Goal: Information Seeking & Learning: Learn about a topic

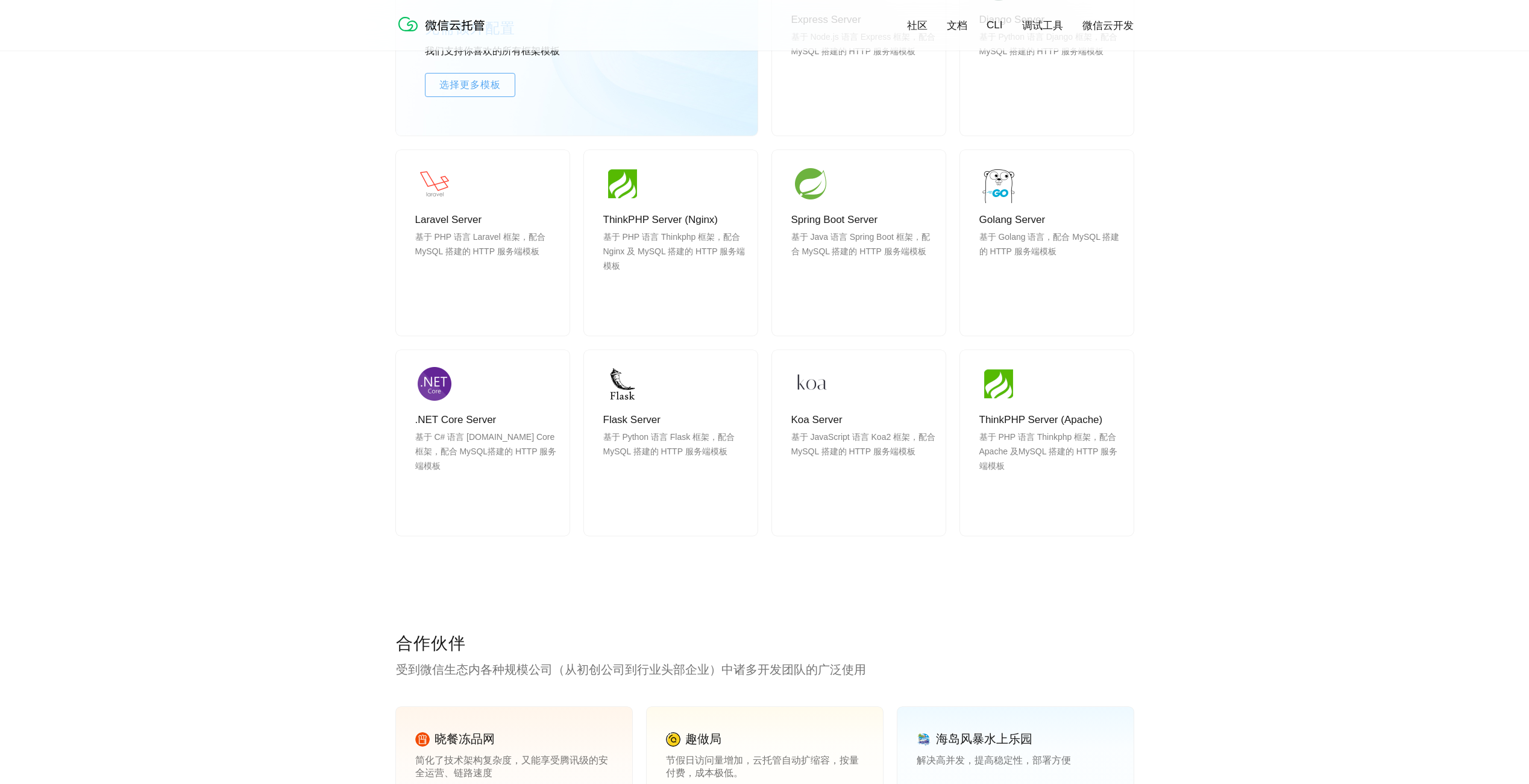
scroll to position [842, 0]
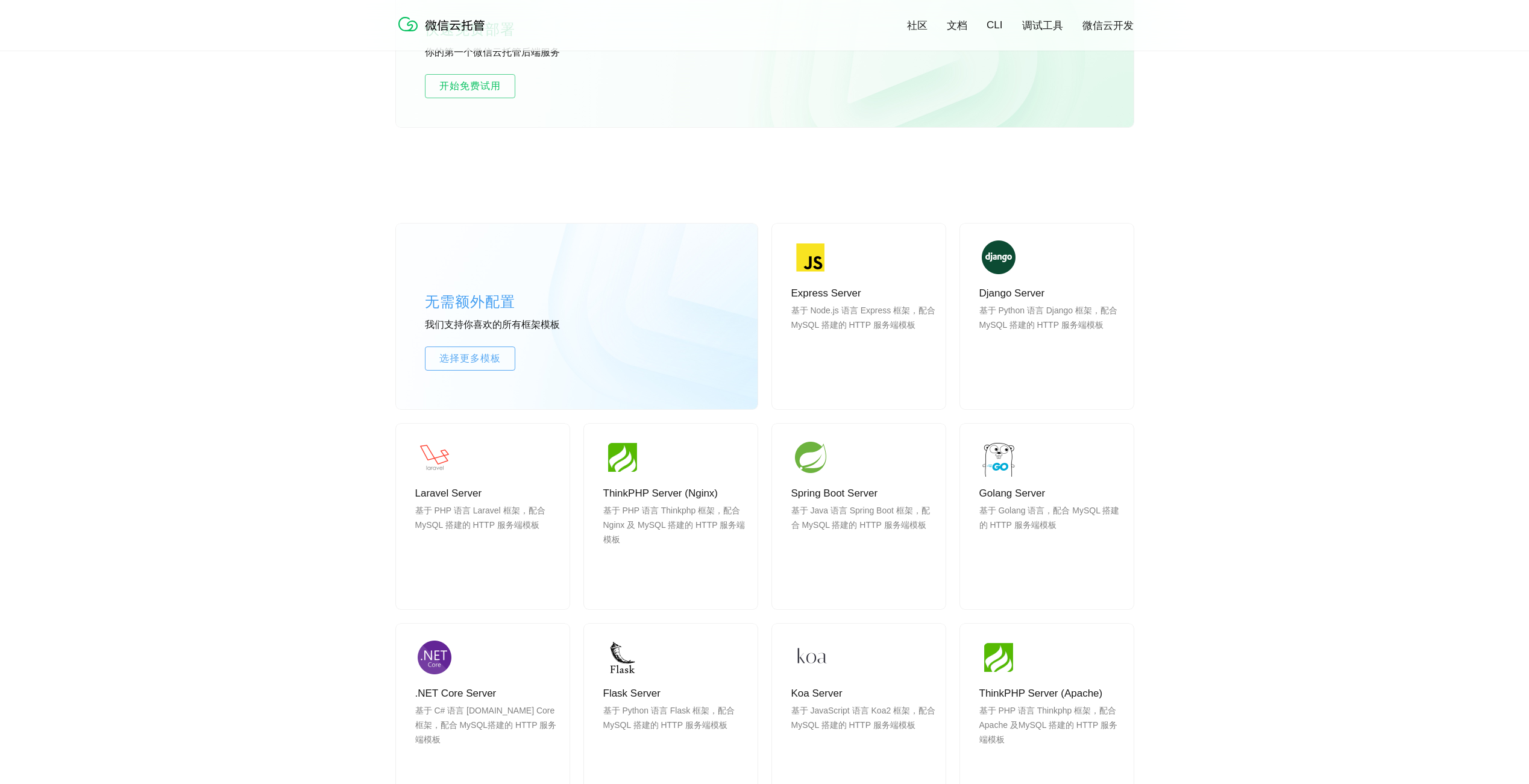
click at [1120, 24] on link "微信云开发" at bounding box center [1108, 25] width 51 height 14
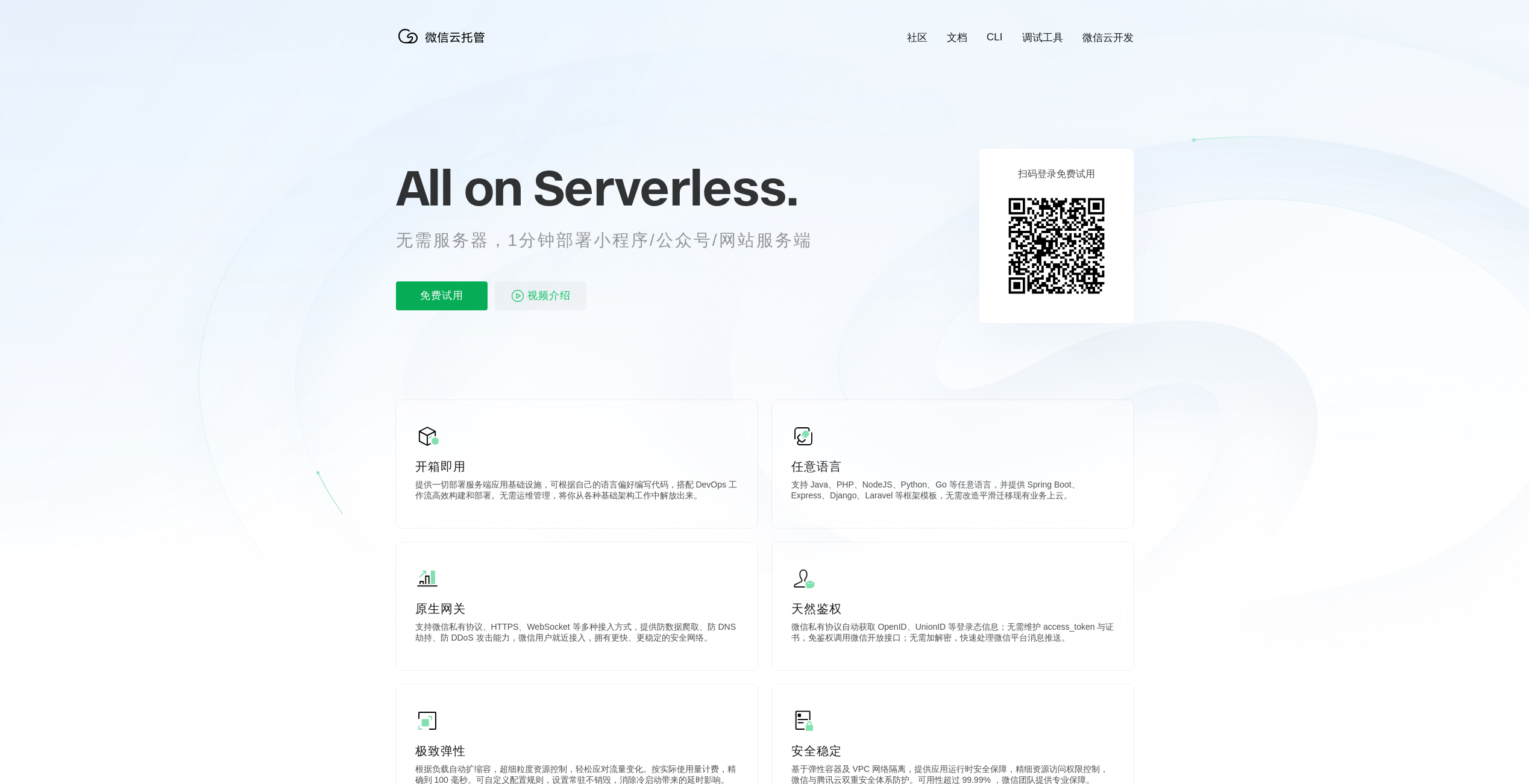
click at [443, 296] on p "免费试用" at bounding box center [441, 296] width 91 height 29
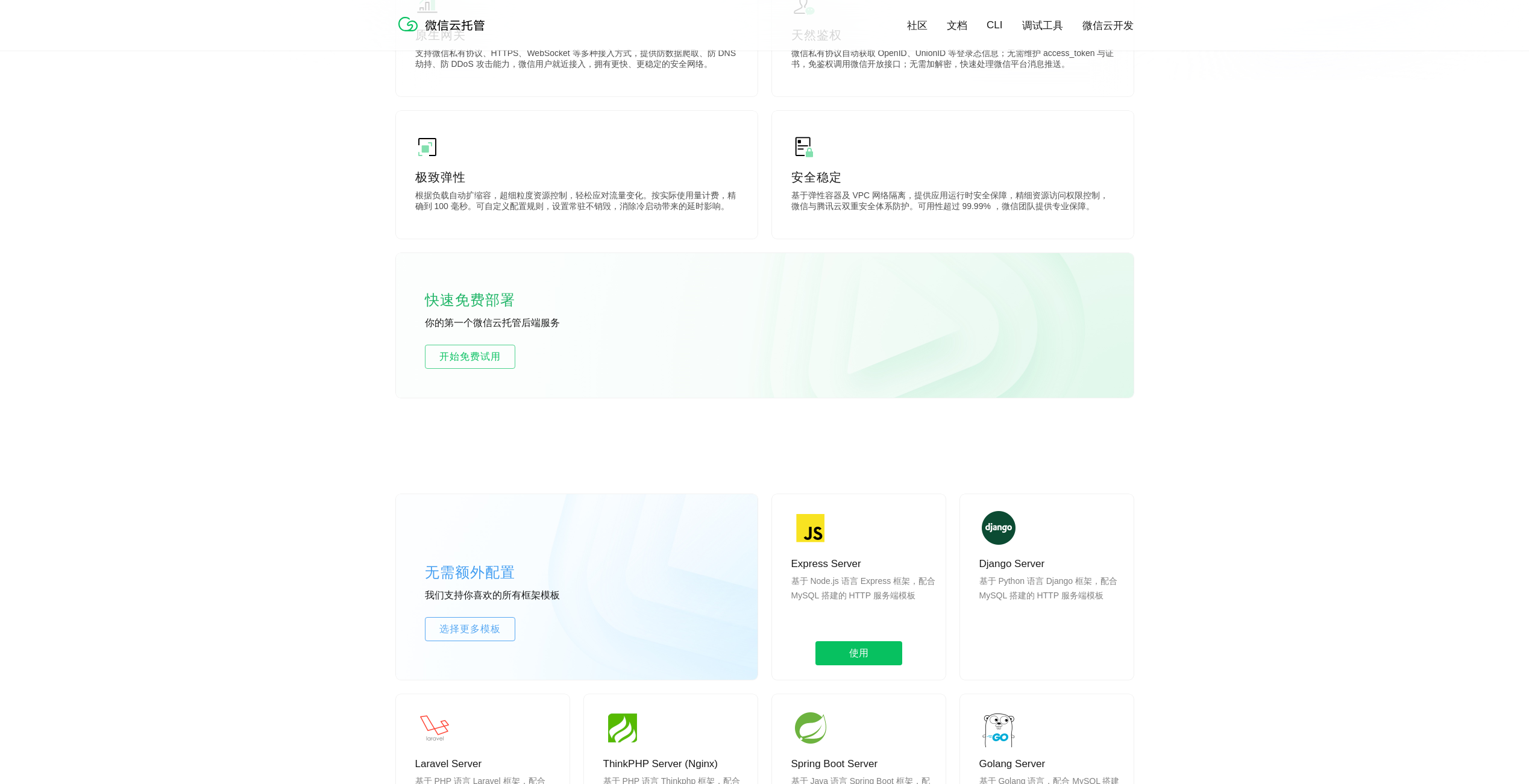
scroll to position [813, 0]
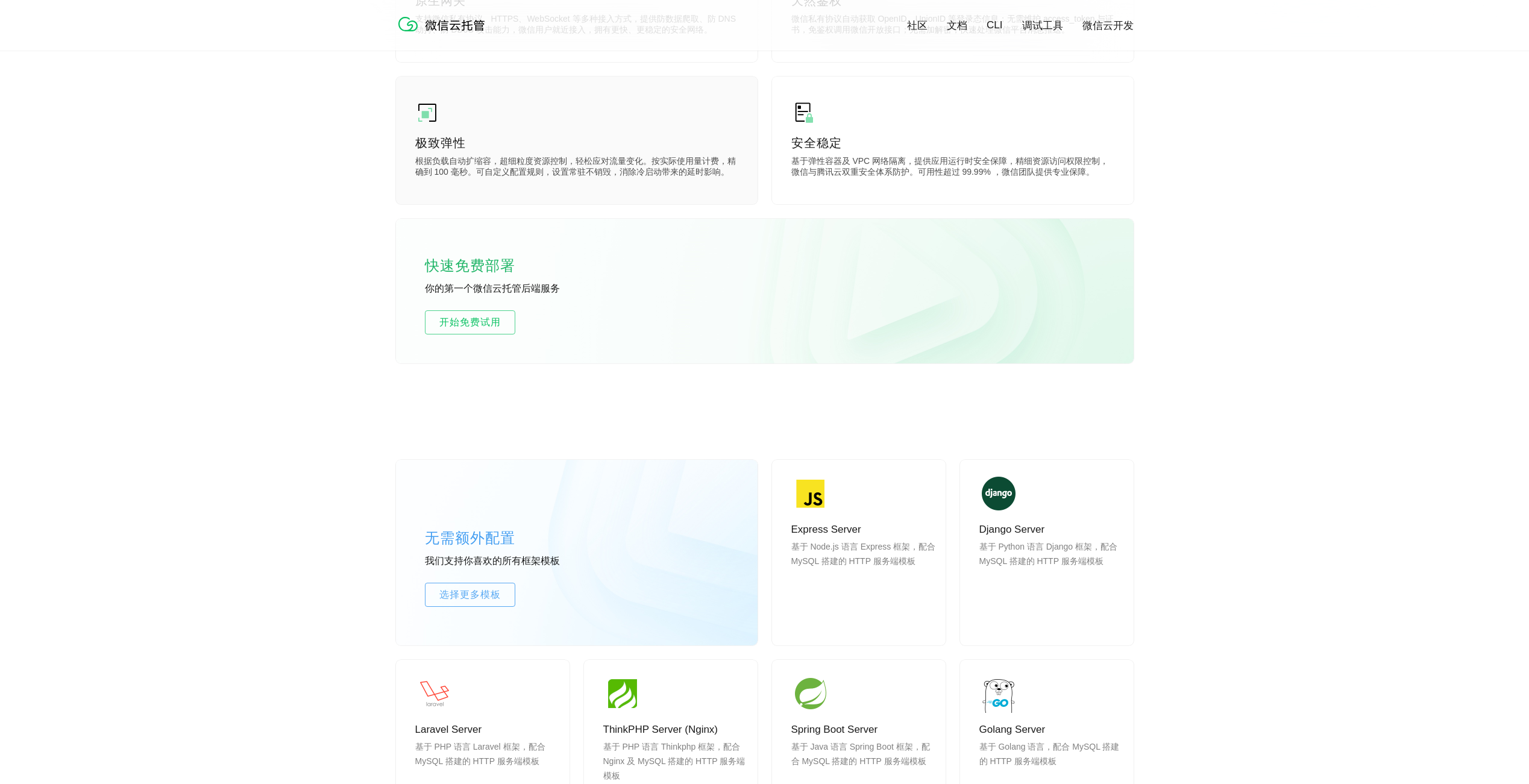
click at [536, 183] on div "极致弹性 根据负载自动扩缩容，超细粒度资源控制，轻松应对流量变化。按实际使用量计费，精确到 100 毫秒。可自定义配置规则，设置常驻不销毁，消除冷启动带来的延…" at bounding box center [576, 140] width 361 height 128
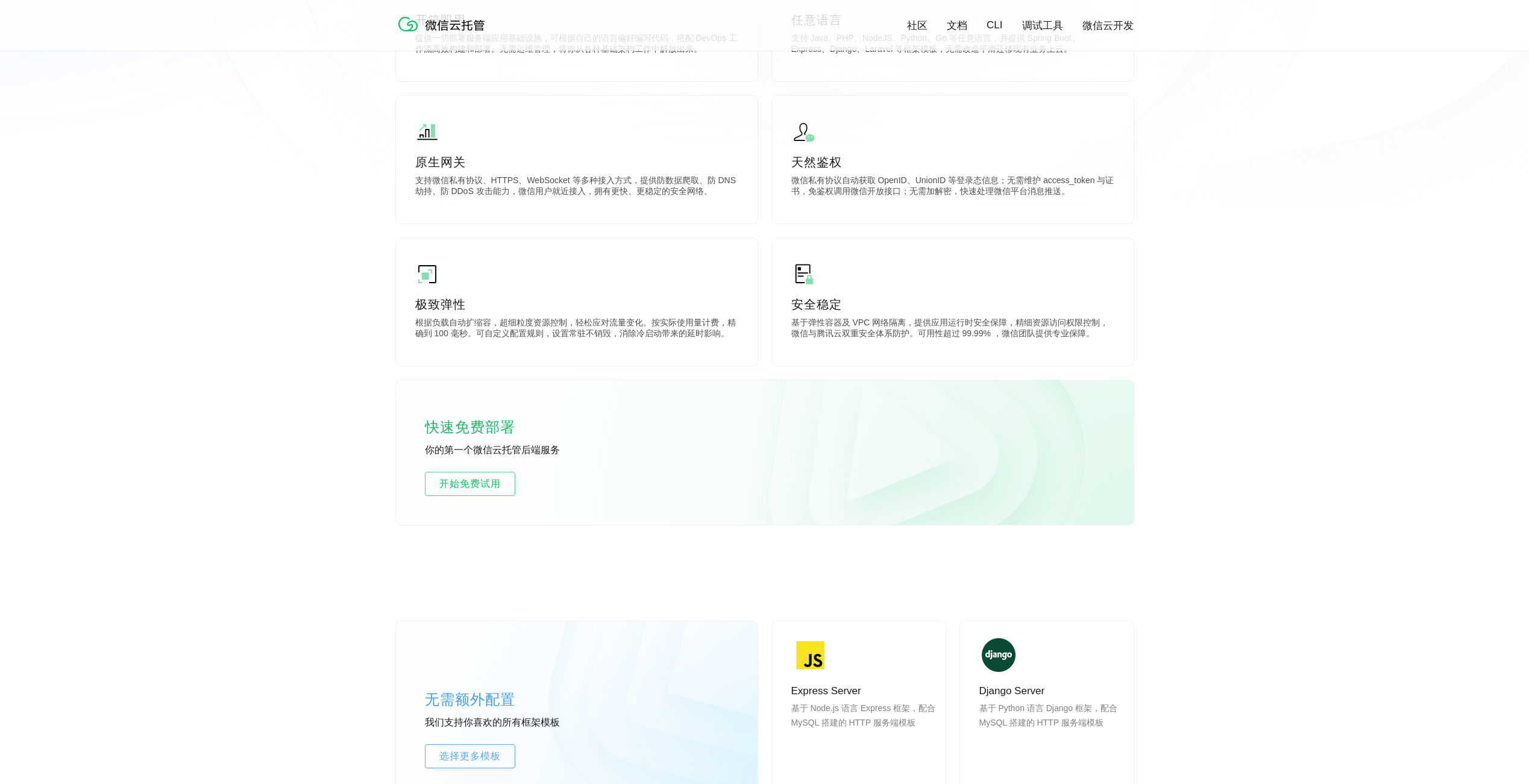
scroll to position [429, 0]
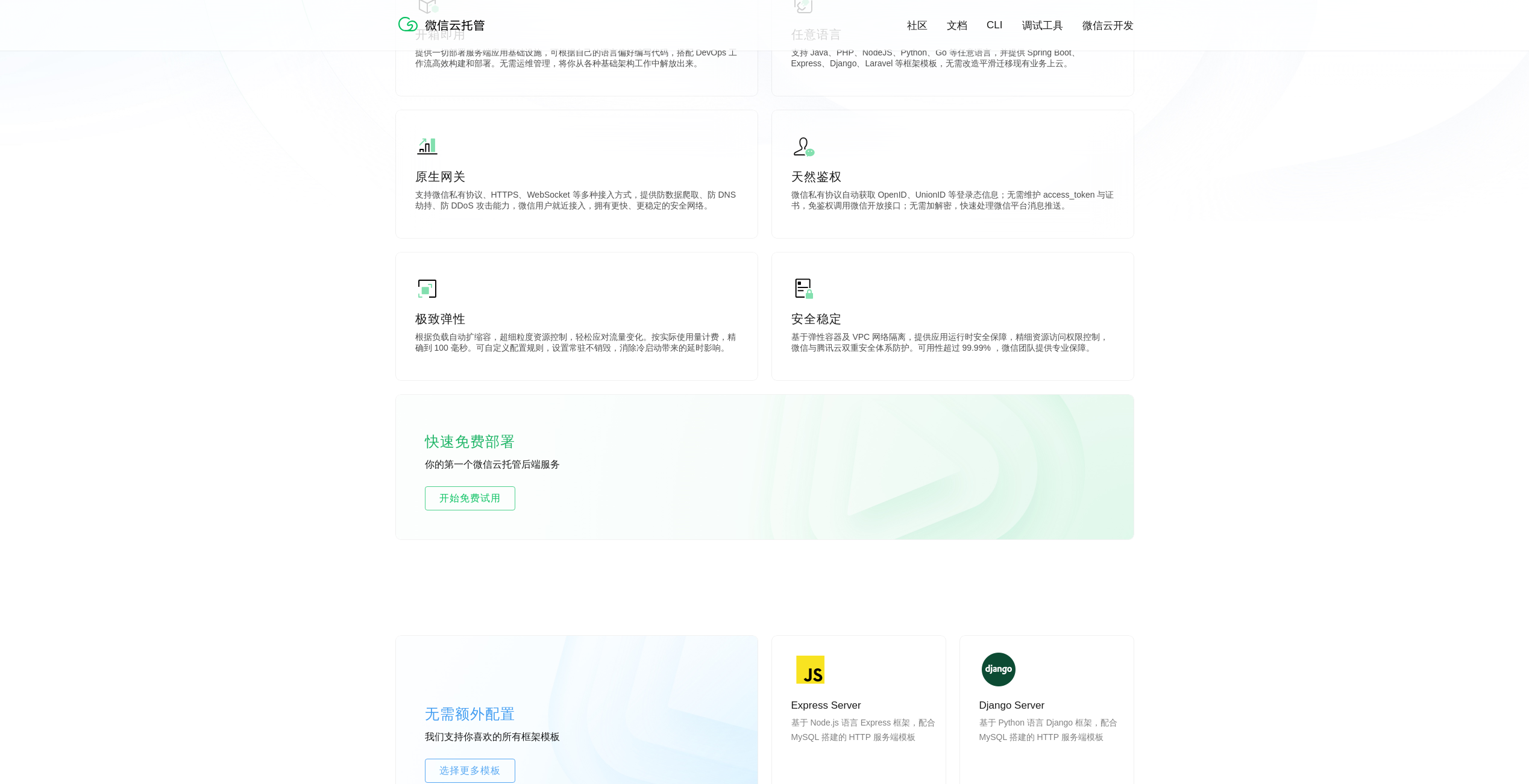
click at [956, 21] on link "文档" at bounding box center [957, 25] width 21 height 14
